Goal: Check status: Check status

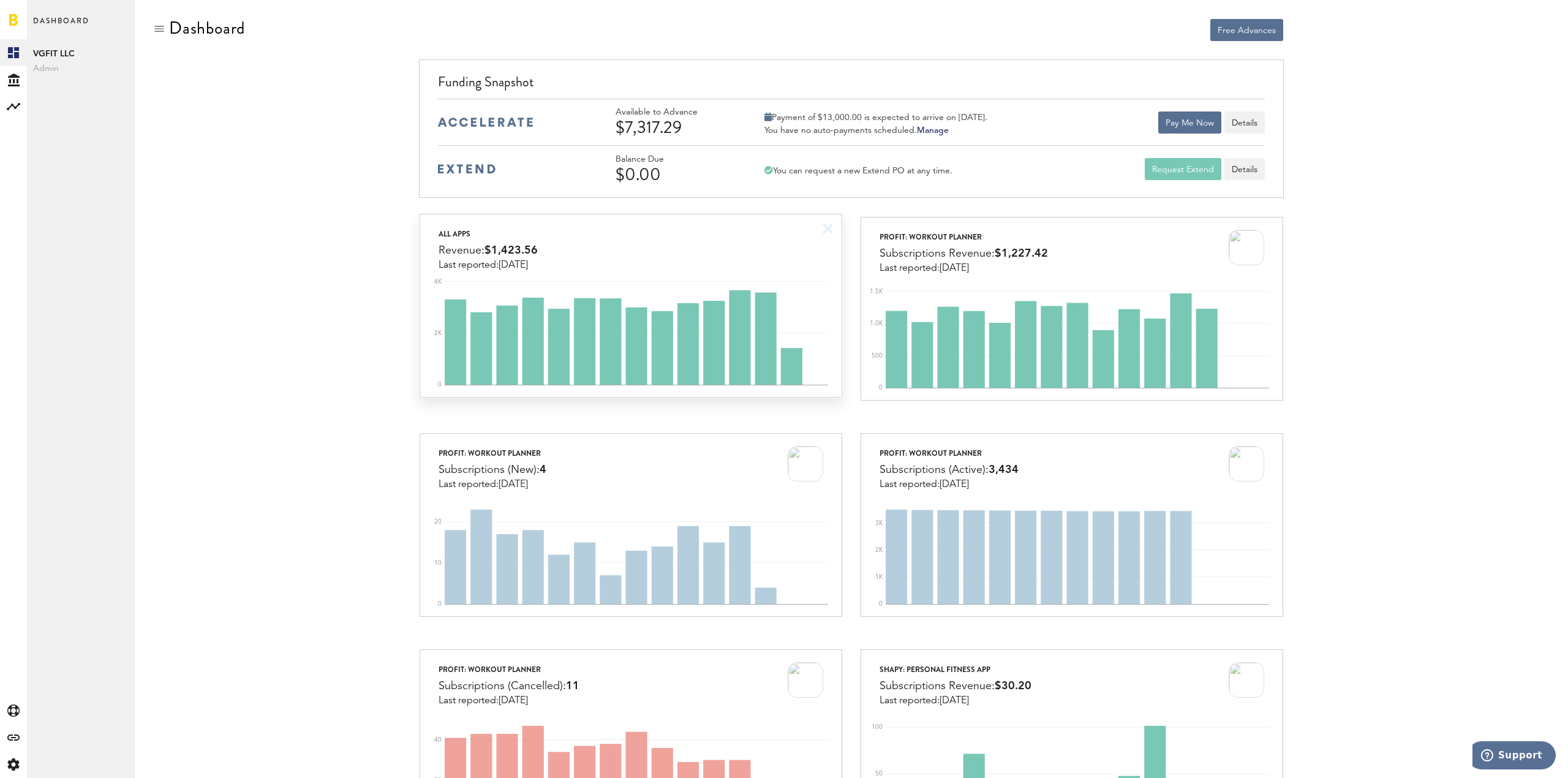
click at [771, 257] on div "All apps Revenue: $1,423.56 Last reported: [DATE]" at bounding box center [631, 243] width 421 height 56
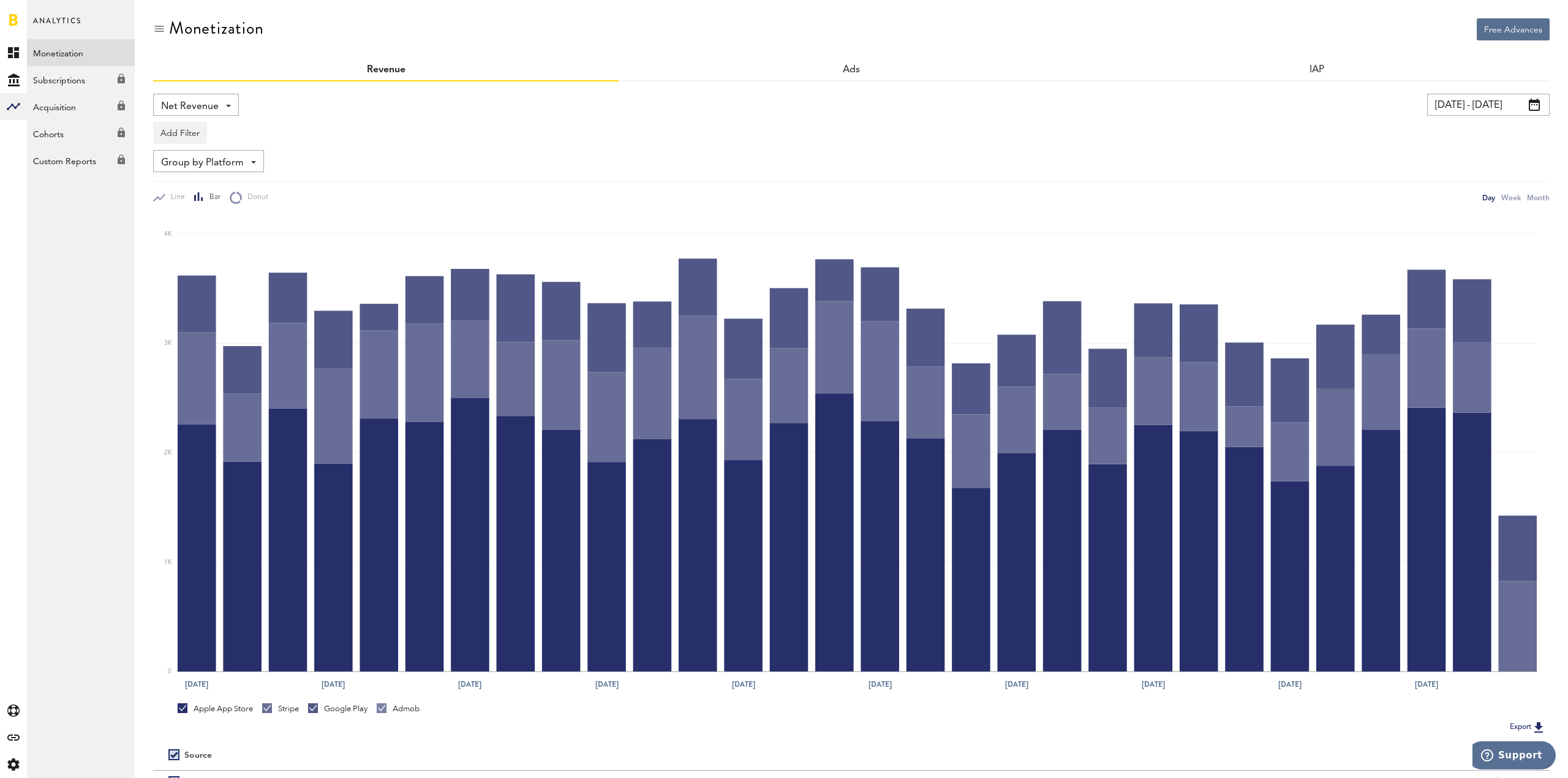
click at [15, 16] on link at bounding box center [14, 20] width 9 height 12
